Goal: Task Accomplishment & Management: Complete application form

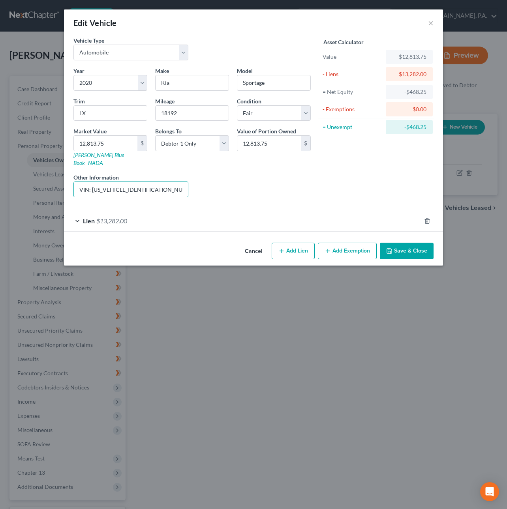
select select "0"
select select "6"
select select "3"
select select "0"
click at [251, 247] on button "Cancel" at bounding box center [253, 251] width 30 height 16
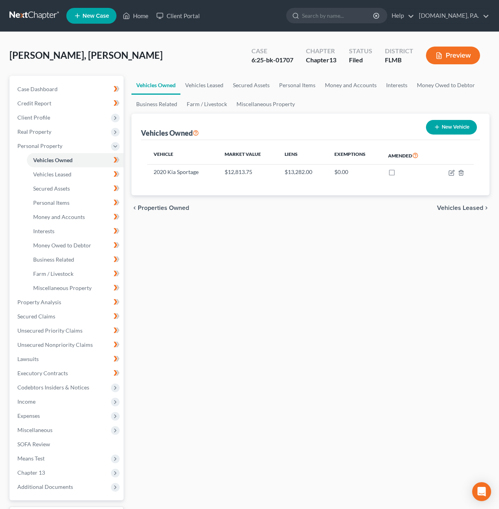
click at [31, 12] on link at bounding box center [34, 16] width 51 height 14
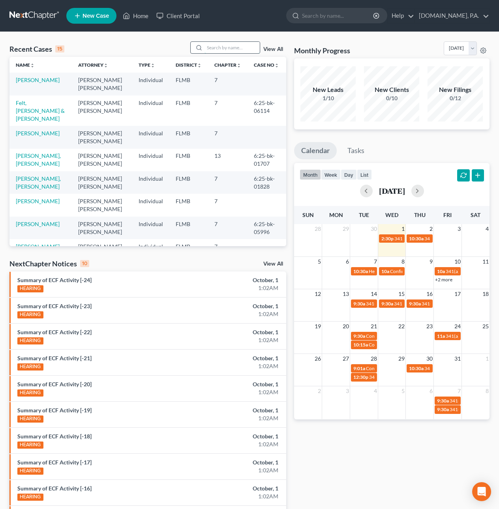
click at [212, 49] on input "search" at bounding box center [231, 47] width 55 height 11
type input "s"
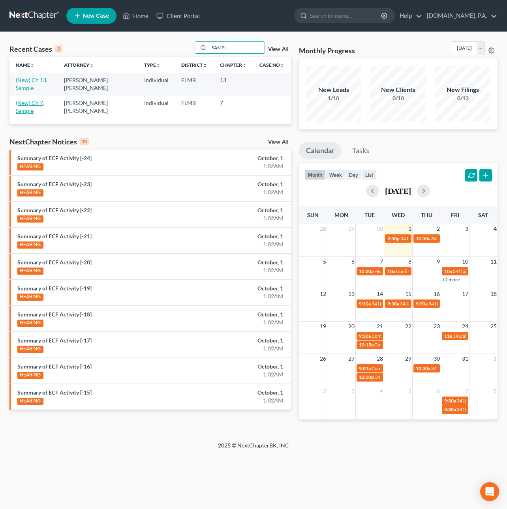
type input "SAMPL"
click at [41, 103] on link "(New) Ch 7, Sample" at bounding box center [30, 106] width 28 height 15
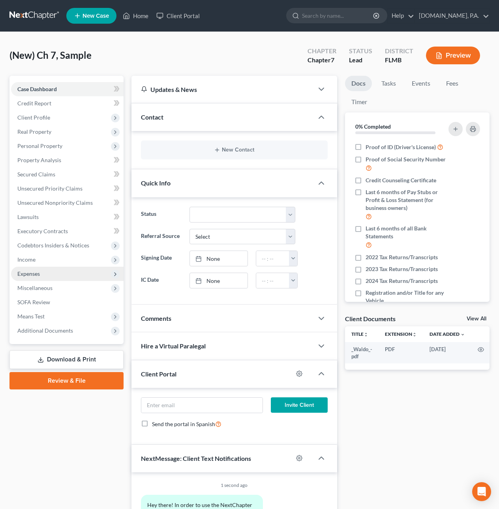
click at [32, 275] on span "Expenses" at bounding box center [28, 273] width 22 height 7
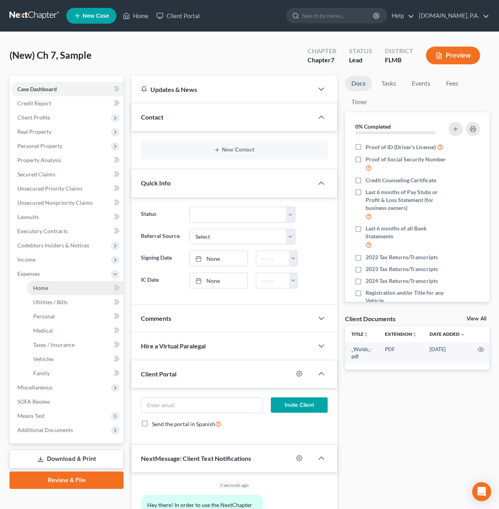
click at [46, 286] on span "Home" at bounding box center [40, 287] width 15 height 7
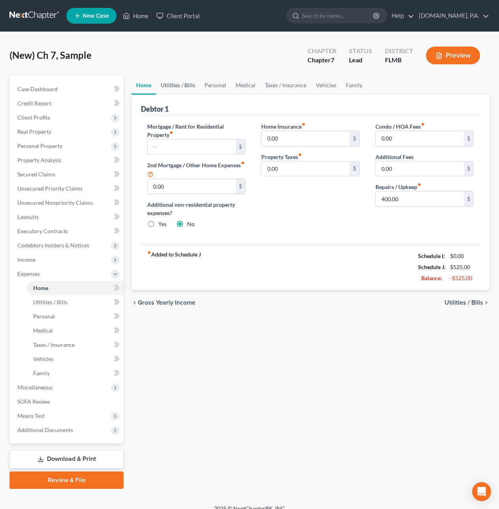
click at [178, 82] on link "Utilities / Bills" at bounding box center [178, 85] width 44 height 19
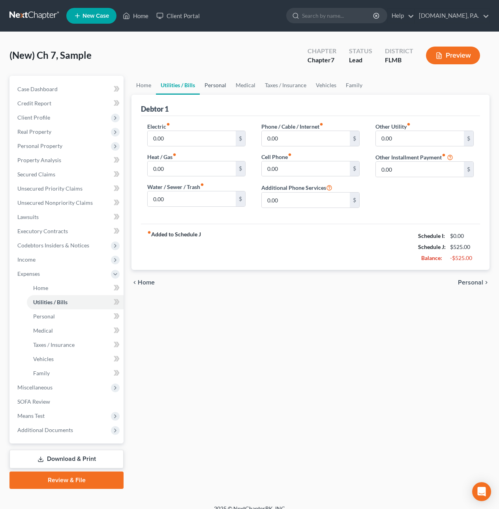
click at [213, 86] on link "Personal" at bounding box center [215, 85] width 31 height 19
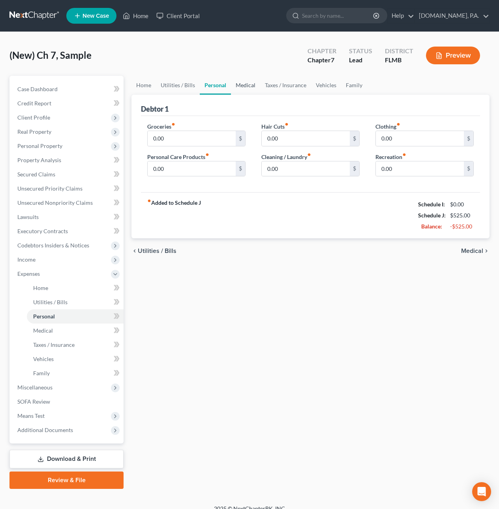
click at [245, 85] on link "Medical" at bounding box center [245, 85] width 29 height 19
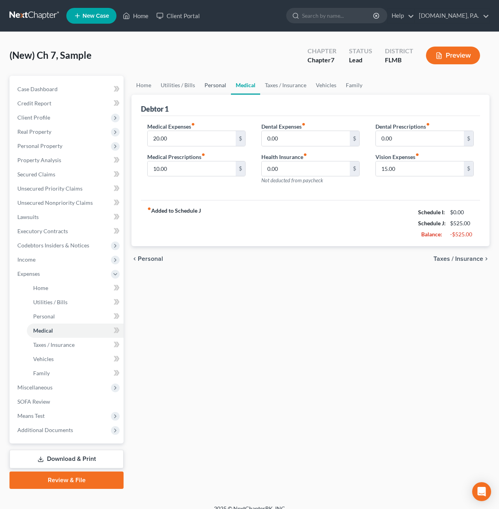
click at [215, 86] on link "Personal" at bounding box center [215, 85] width 31 height 19
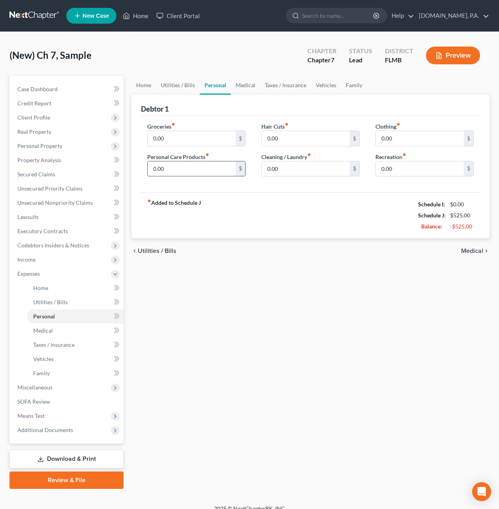
click at [173, 171] on input "0.00" at bounding box center [192, 168] width 88 height 15
type input "20"
type input "40"
type input "10"
type input "80"
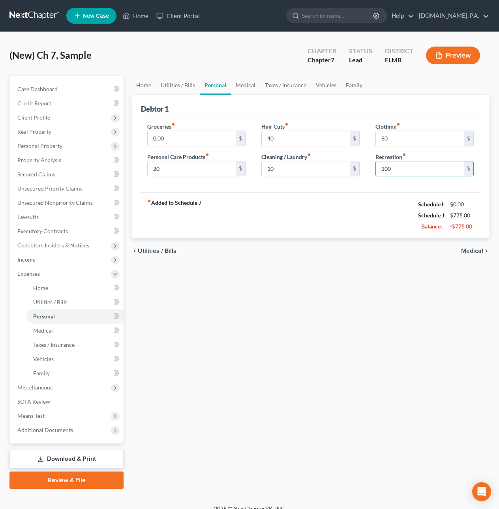
type input "100"
click at [470, 250] on span "Medical" at bounding box center [472, 251] width 22 height 6
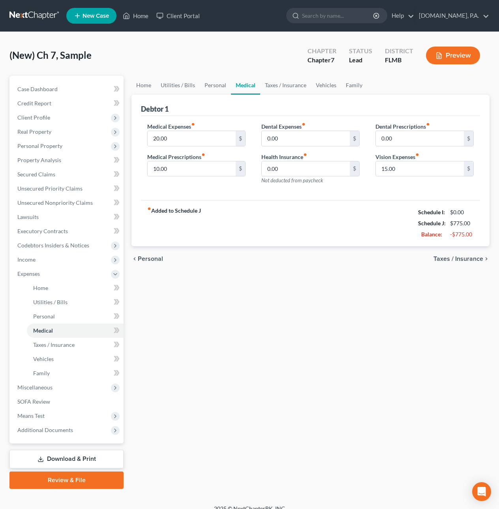
click at [453, 259] on span "Taxes / Insurance" at bounding box center [458, 259] width 50 height 6
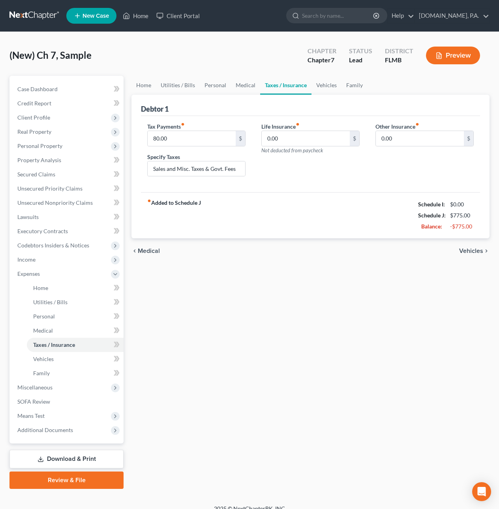
click at [468, 251] on span "Vehicles" at bounding box center [471, 251] width 24 height 6
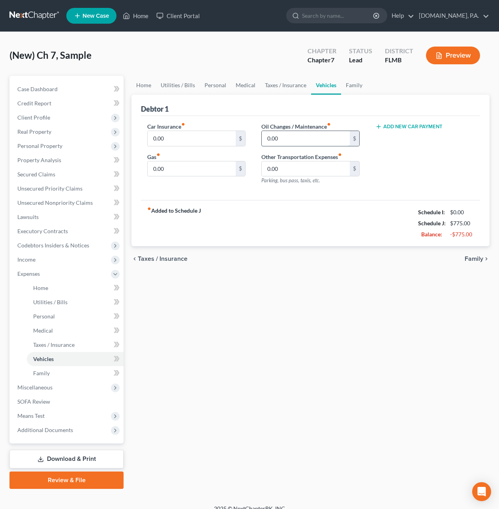
click at [279, 137] on input "0.00" at bounding box center [306, 138] width 88 height 15
type input "20"
type input "40"
click at [473, 260] on span "Family" at bounding box center [473, 259] width 19 height 6
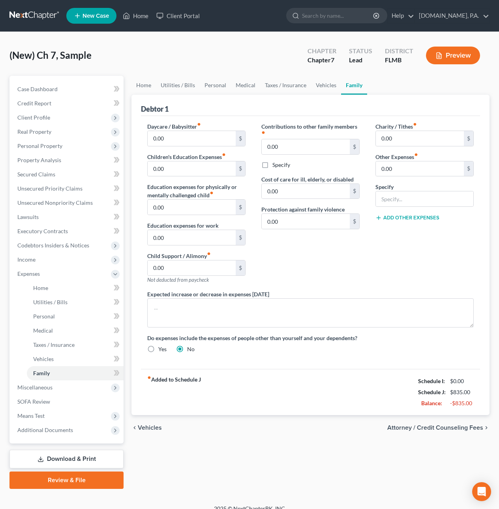
click at [38, 17] on link at bounding box center [34, 16] width 51 height 14
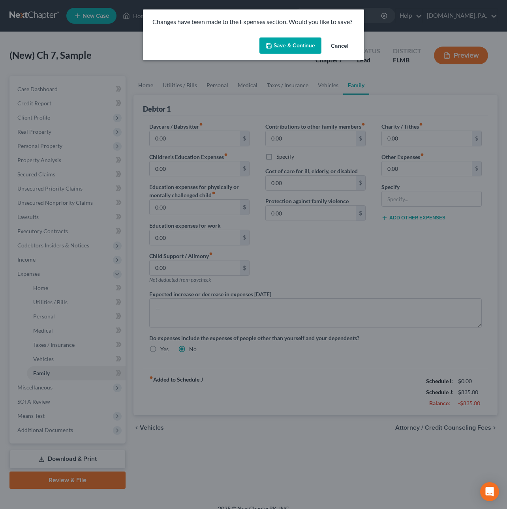
click at [346, 45] on button "Cancel" at bounding box center [339, 46] width 30 height 16
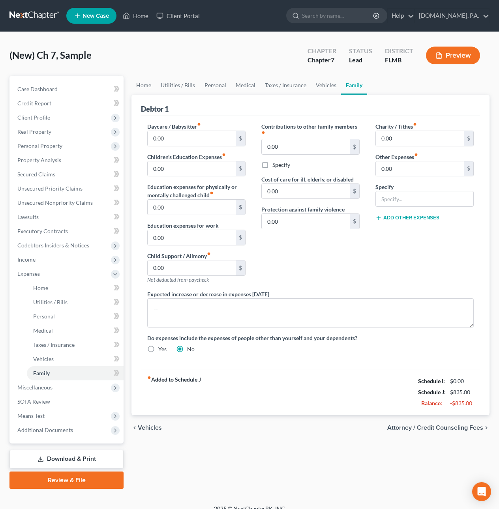
click at [445, 431] on span "Attorney / Credit Counseling Fees" at bounding box center [435, 428] width 96 height 6
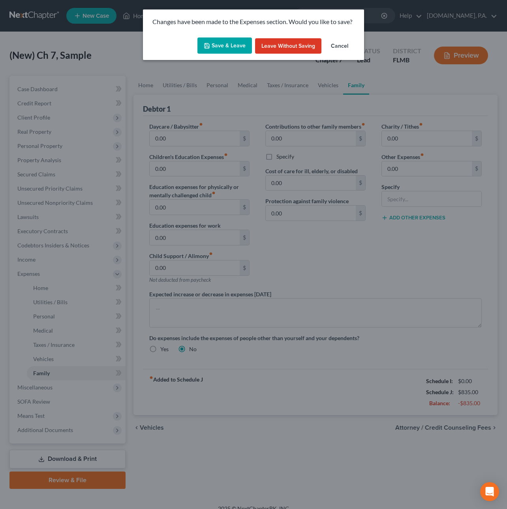
click at [239, 47] on button "Save & Leave" at bounding box center [224, 45] width 54 height 17
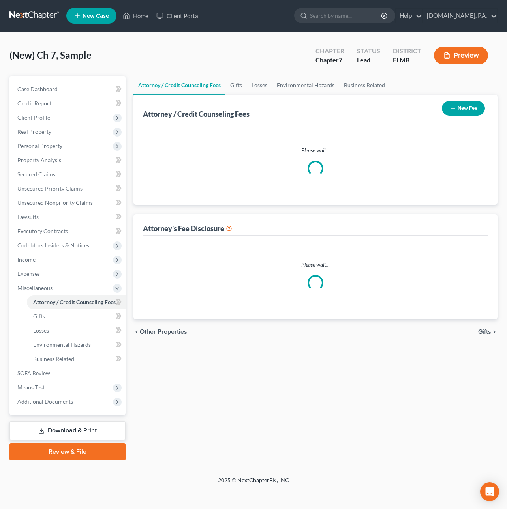
select select "3"
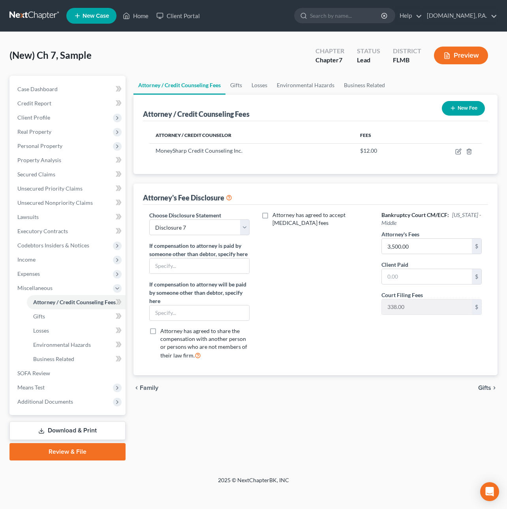
click at [22, 11] on link at bounding box center [34, 16] width 51 height 14
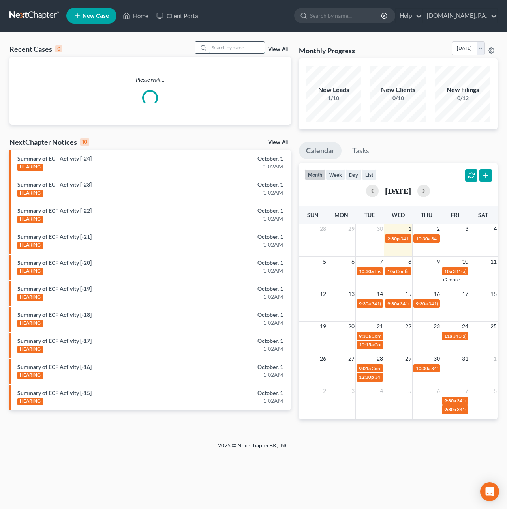
click at [240, 45] on input "search" at bounding box center [236, 47] width 55 height 11
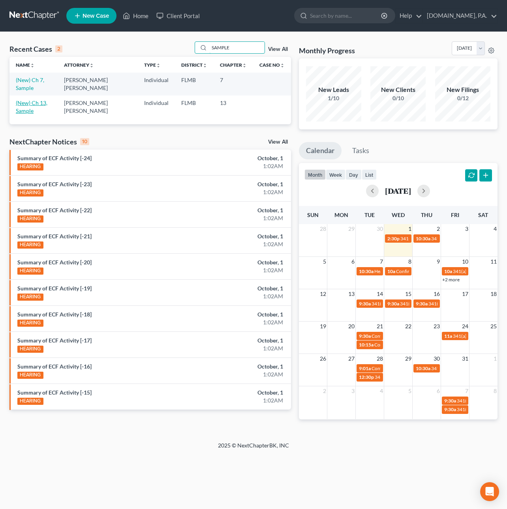
type input "SAMPLE"
click at [20, 108] on link "(New) Ch 13, Sample" at bounding box center [32, 106] width 32 height 15
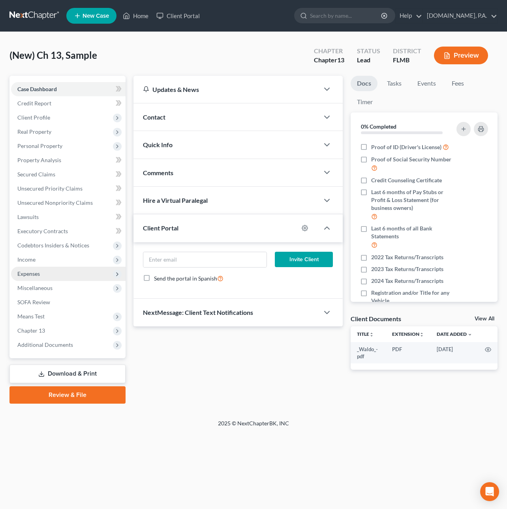
click at [31, 276] on span "Expenses" at bounding box center [68, 274] width 114 height 14
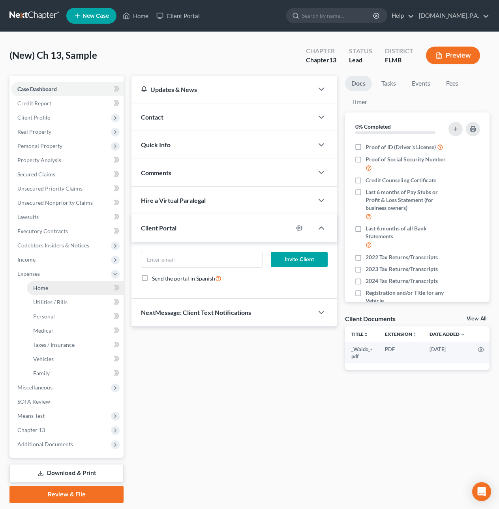
click at [41, 286] on span "Home" at bounding box center [40, 287] width 15 height 7
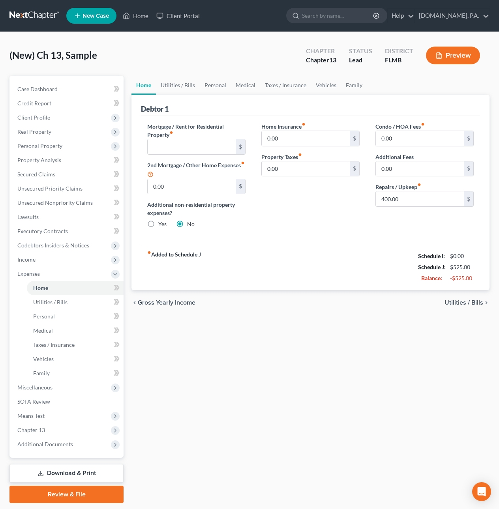
click at [464, 302] on span "Utilities / Bills" at bounding box center [463, 302] width 39 height 6
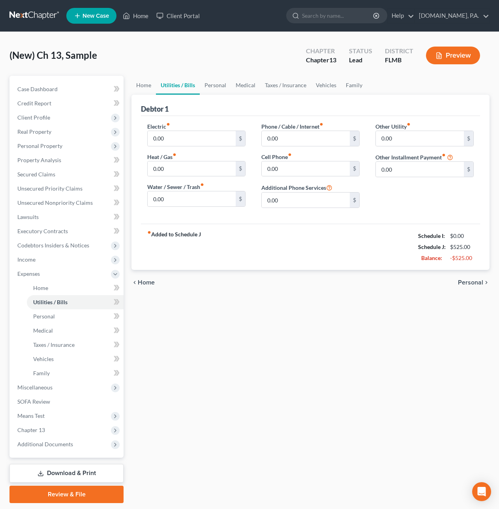
click at [467, 286] on span "Personal" at bounding box center [470, 282] width 25 height 6
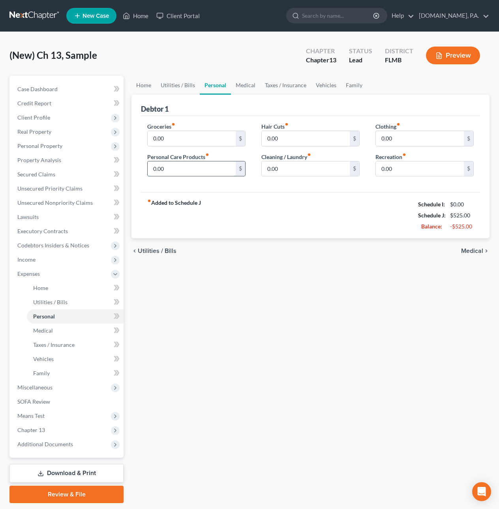
click at [193, 165] on input "0.00" at bounding box center [192, 168] width 88 height 15
type input "20"
type input "40"
type input "10"
type input "80"
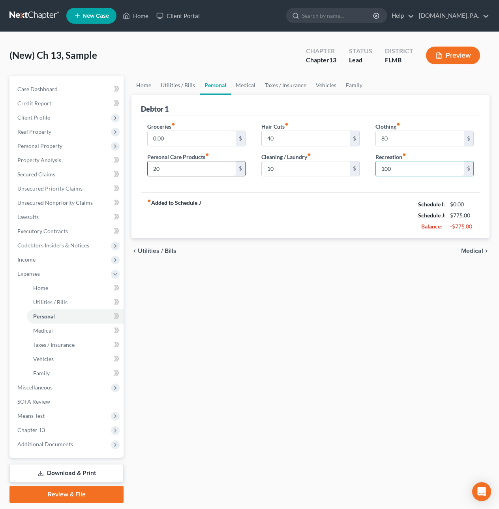
type input "100"
click at [471, 251] on span "Medical" at bounding box center [472, 251] width 22 height 6
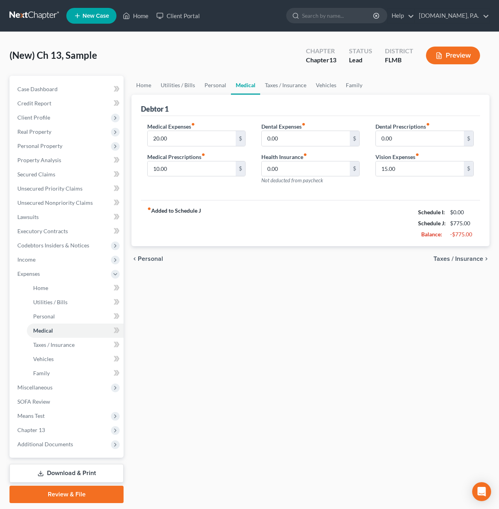
click at [461, 258] on span "Taxes / Insurance" at bounding box center [458, 259] width 50 height 6
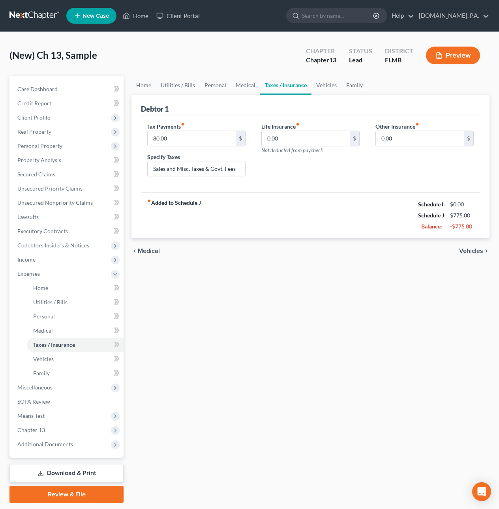
drag, startPoint x: 466, startPoint y: 250, endPoint x: 434, endPoint y: 254, distance: 32.3
click at [466, 250] on span "Vehicles" at bounding box center [471, 251] width 24 height 6
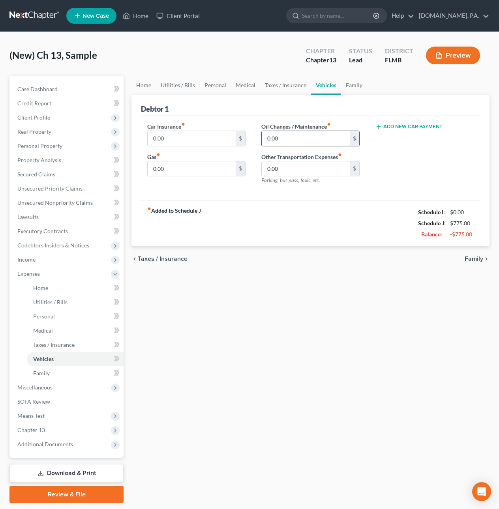
click at [303, 131] on input "0.00" at bounding box center [306, 138] width 88 height 15
type input "20"
type input "40"
click at [475, 259] on span "Family" at bounding box center [473, 259] width 19 height 6
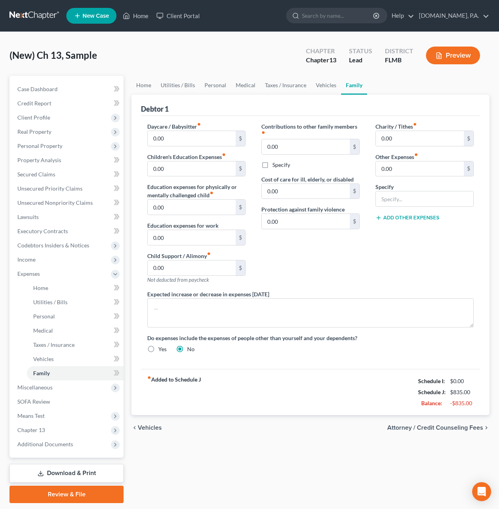
click at [454, 431] on span "Attorney / Credit Counseling Fees" at bounding box center [435, 428] width 96 height 6
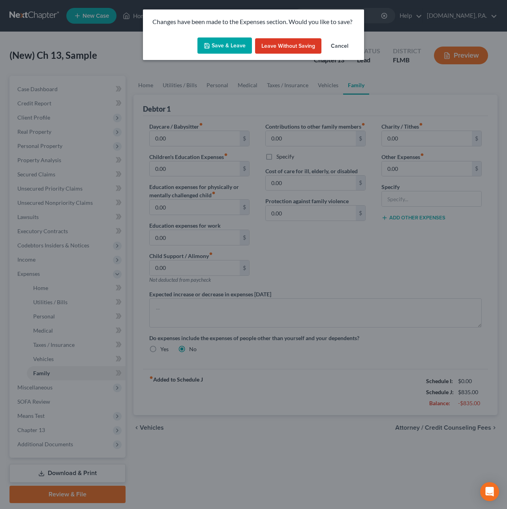
click at [229, 45] on button "Save & Leave" at bounding box center [224, 45] width 54 height 17
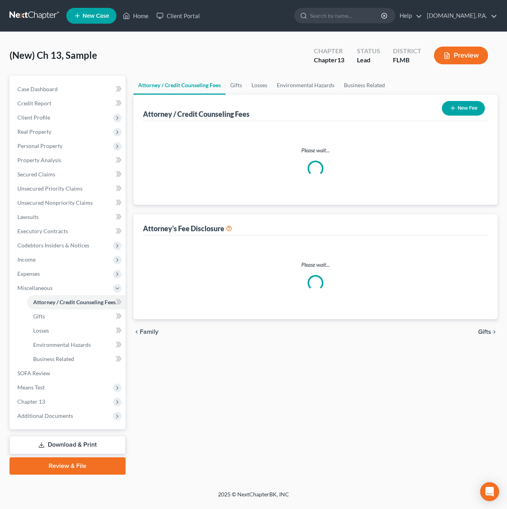
click at [44, 16] on link at bounding box center [34, 16] width 51 height 14
select select "2"
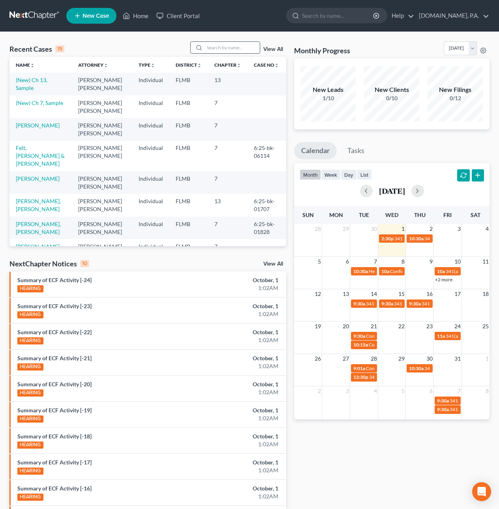
click at [206, 45] on input "search" at bounding box center [231, 47] width 55 height 11
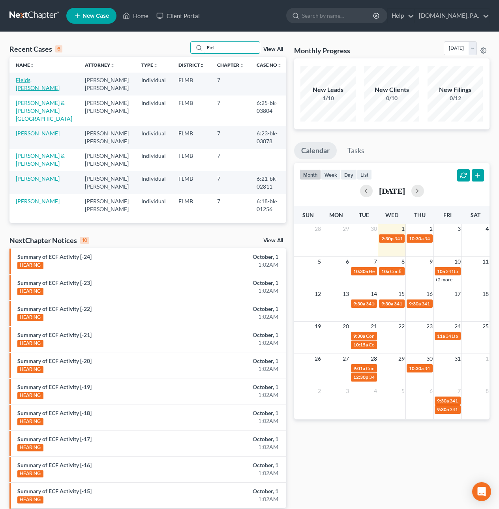
type input "Fiel"
click at [51, 82] on link "Fields, [PERSON_NAME]" at bounding box center [38, 84] width 44 height 15
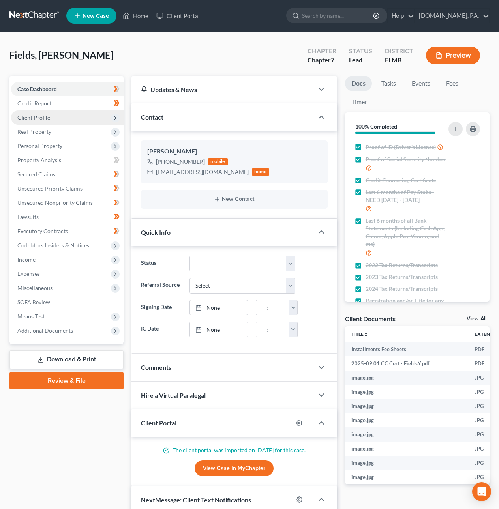
click at [38, 116] on span "Client Profile" at bounding box center [33, 117] width 33 height 7
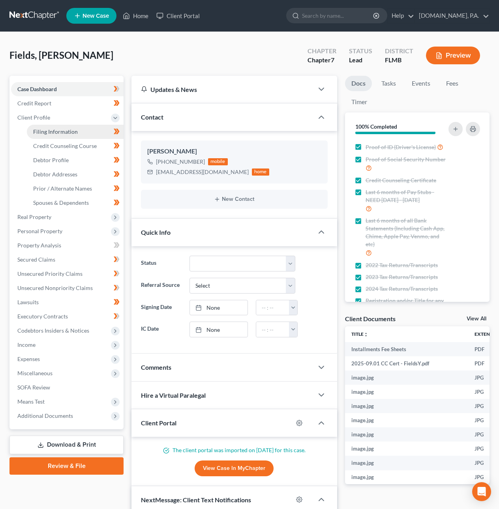
click at [41, 127] on link "Filing Information" at bounding box center [75, 132] width 97 height 14
select select "1"
select select "0"
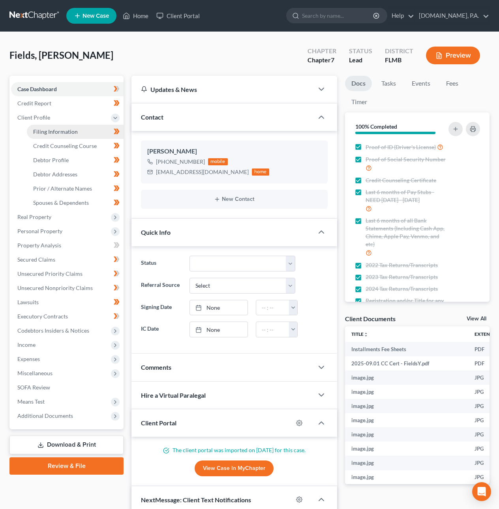
select select "9"
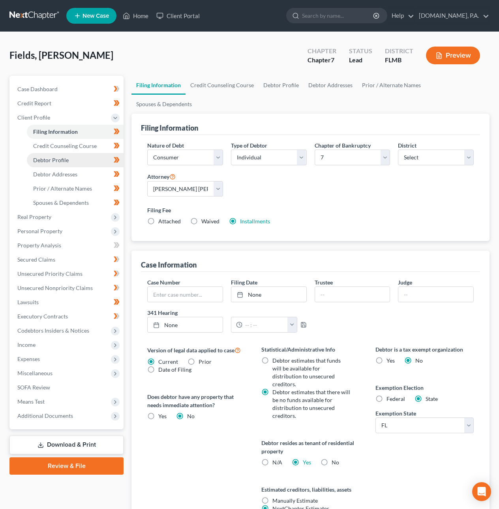
click at [48, 157] on span "Debtor Profile" at bounding box center [51, 160] width 36 height 7
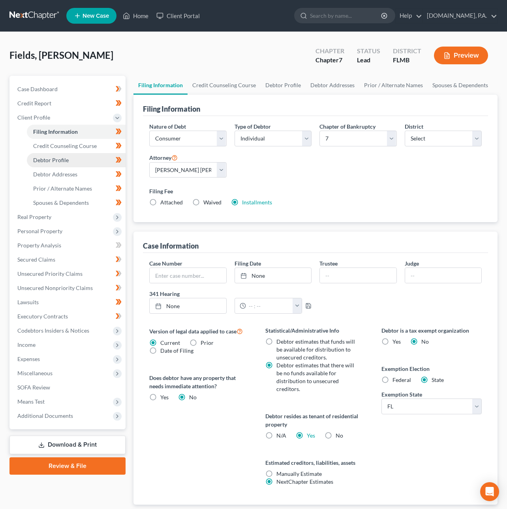
select select "0"
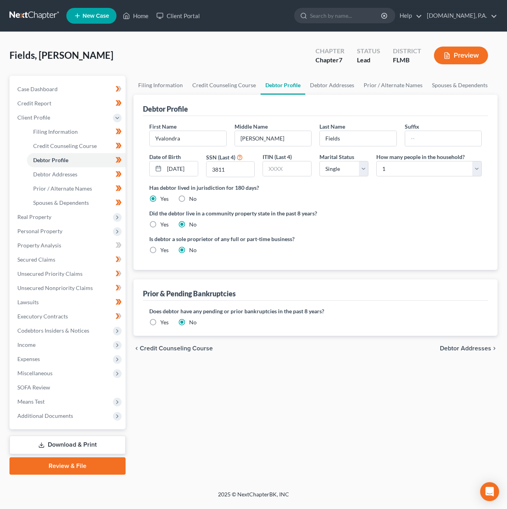
click at [22, 12] on link at bounding box center [34, 16] width 51 height 14
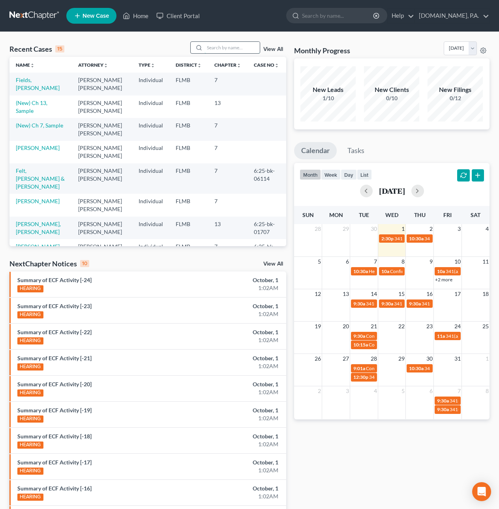
click at [225, 49] on input "search" at bounding box center [231, 47] width 55 height 11
